Goal: Entertainment & Leisure: Consume media (video, audio)

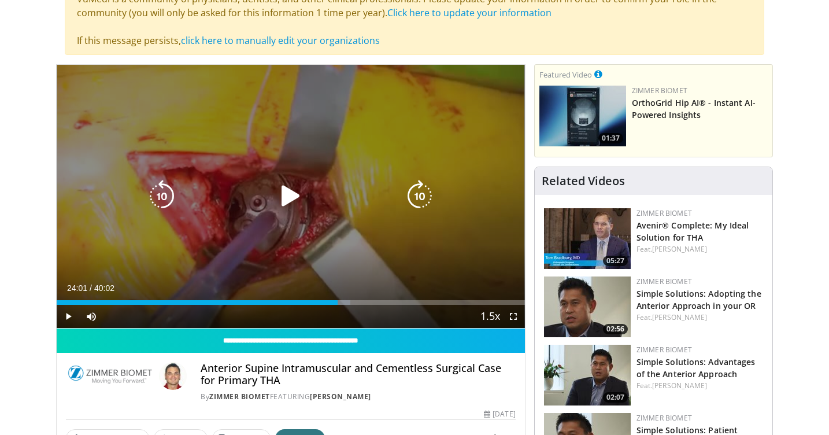
click at [279, 208] on icon "Video Player" at bounding box center [291, 196] width 32 height 32
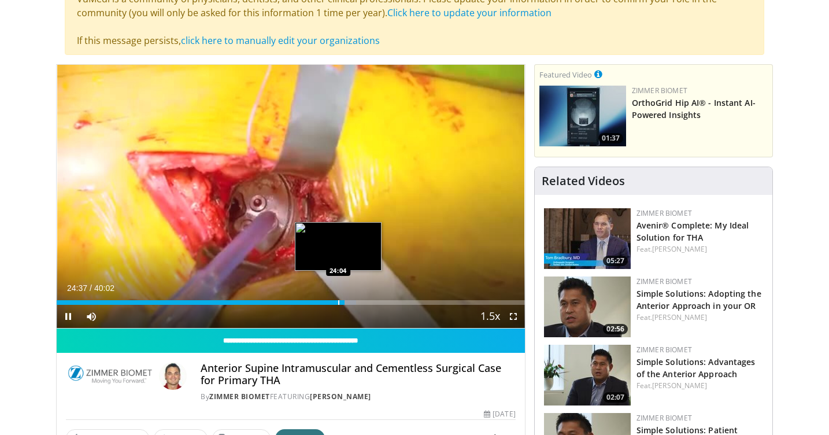
click at [338, 301] on div "Progress Bar" at bounding box center [338, 302] width 1 height 5
click at [334, 301] on div "Progress Bar" at bounding box center [334, 302] width 1 height 5
click at [326, 302] on div "Progress Bar" at bounding box center [326, 302] width 1 height 5
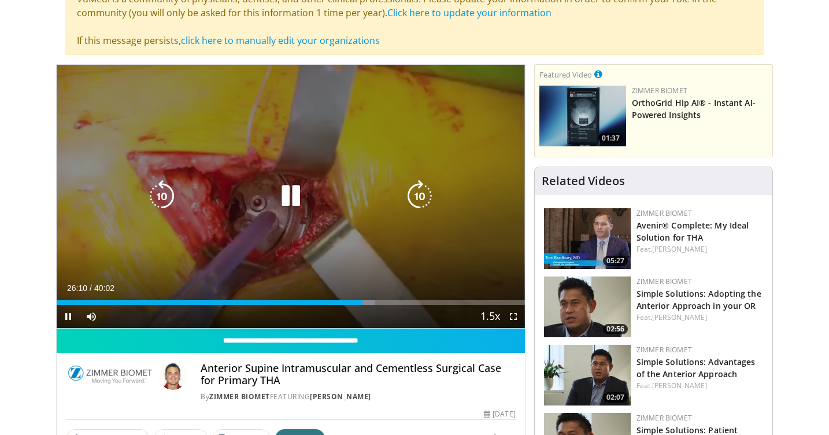
click at [286, 199] on icon "Video Player" at bounding box center [291, 196] width 32 height 32
click at [315, 199] on div "Video Player" at bounding box center [290, 195] width 281 height 23
click at [287, 193] on icon "Video Player" at bounding box center [291, 196] width 32 height 32
click at [300, 207] on icon "Video Player" at bounding box center [291, 196] width 32 height 32
click at [276, 198] on icon "Video Player" at bounding box center [291, 196] width 32 height 32
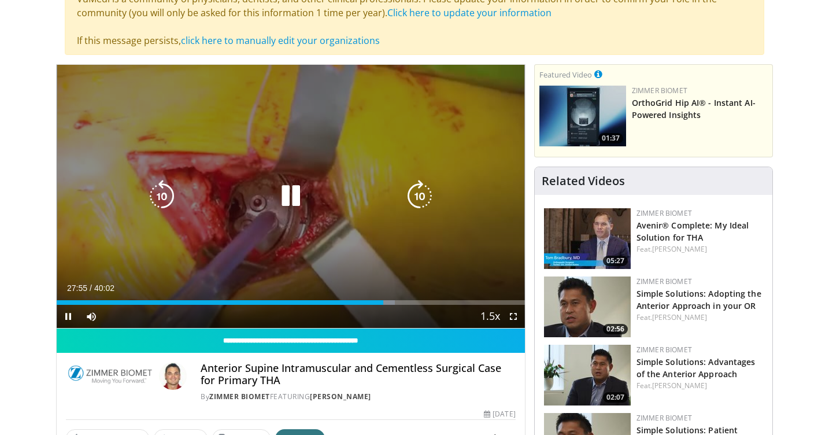
click at [295, 195] on icon "Video Player" at bounding box center [291, 196] width 32 height 32
click at [292, 203] on icon "Video Player" at bounding box center [291, 196] width 32 height 32
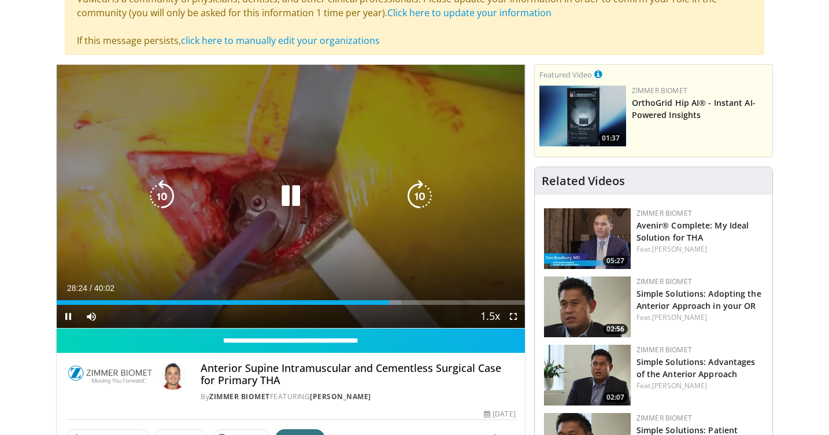
click at [284, 209] on icon "Video Player" at bounding box center [291, 196] width 32 height 32
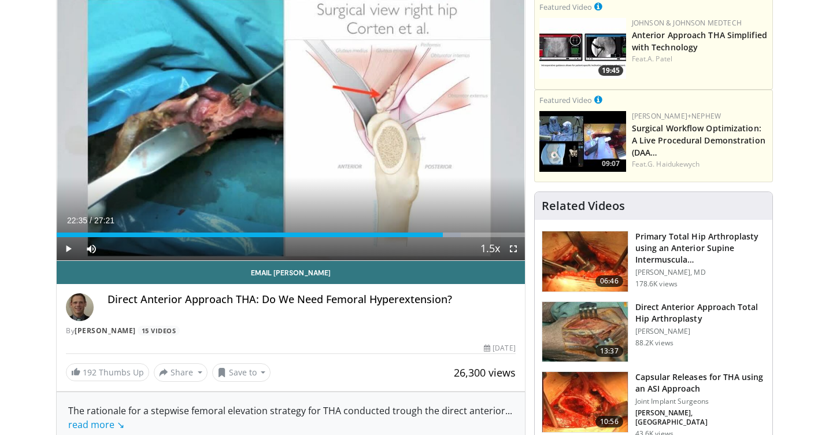
scroll to position [58, 0]
